Goal: Information Seeking & Learning: Understand process/instructions

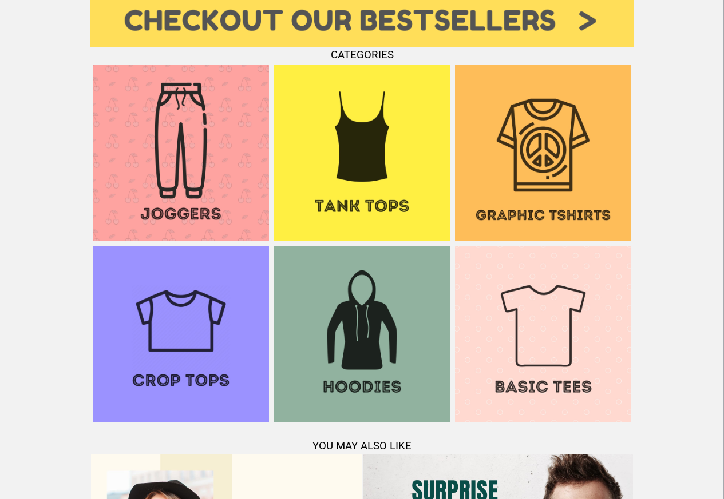
scroll to position [1104, 0]
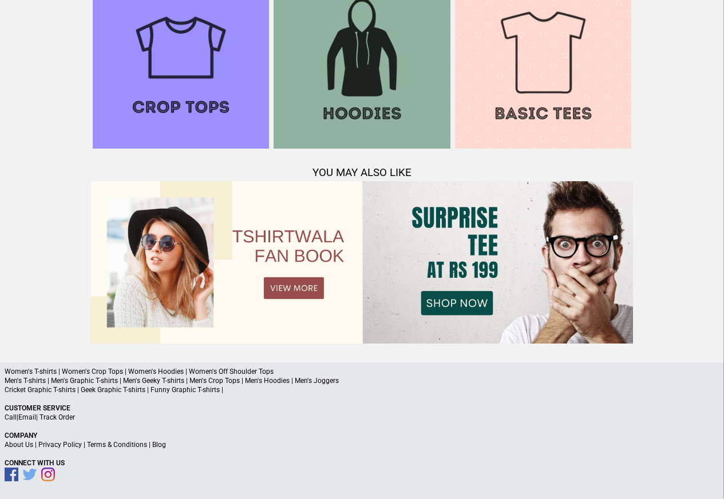
click at [133, 445] on link "Terms & Conditions" at bounding box center [117, 445] width 60 height 8
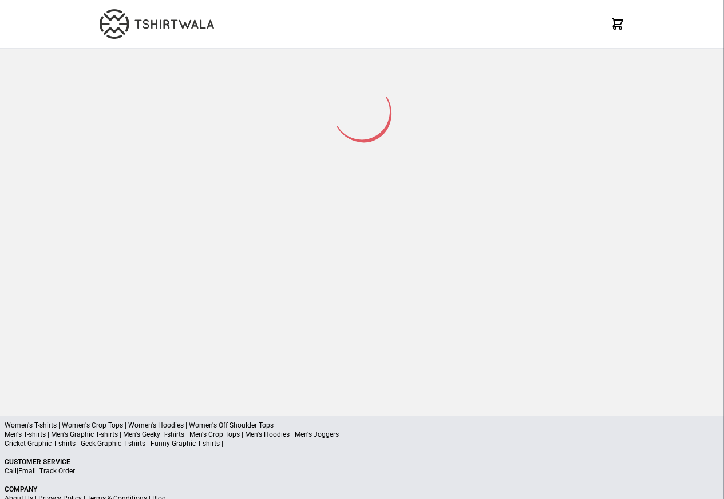
scroll to position [54, 0]
